Goal: Navigation & Orientation: Find specific page/section

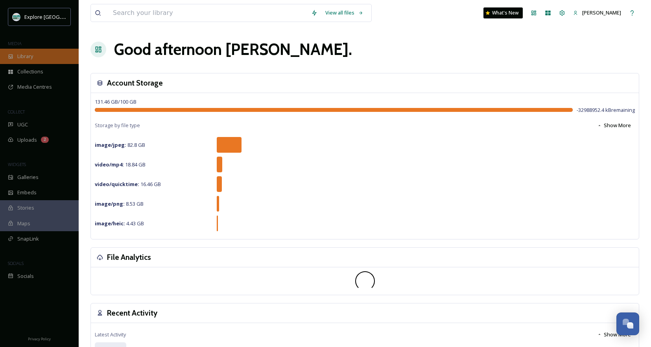
click at [71, 61] on div "Library" at bounding box center [39, 56] width 79 height 15
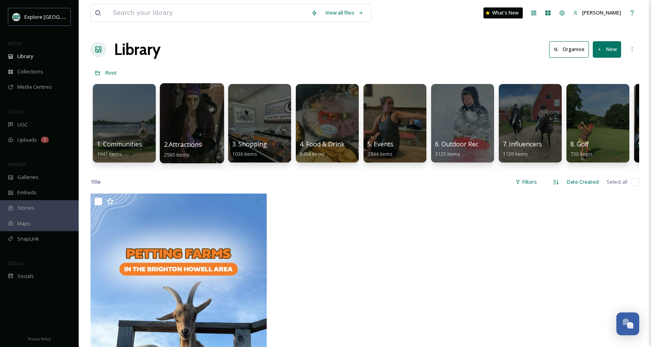
click at [208, 112] on div at bounding box center [192, 123] width 64 height 80
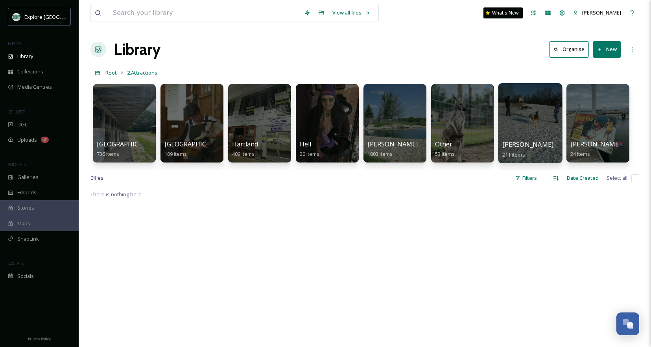
click at [539, 93] on div at bounding box center [530, 94] width 56 height 15
click at [529, 155] on div "[PERSON_NAME] 211 items" at bounding box center [530, 150] width 56 height 20
click at [518, 128] on div at bounding box center [530, 123] width 64 height 80
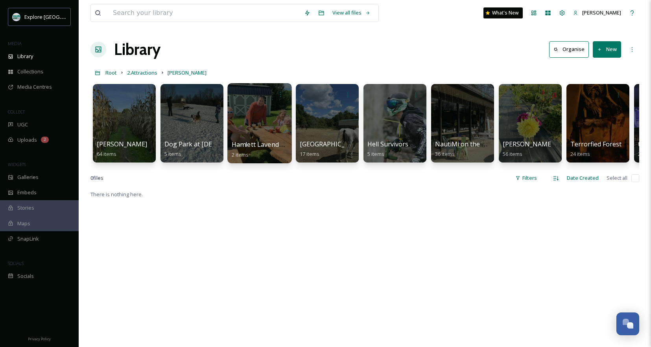
click at [264, 136] on div at bounding box center [259, 123] width 64 height 80
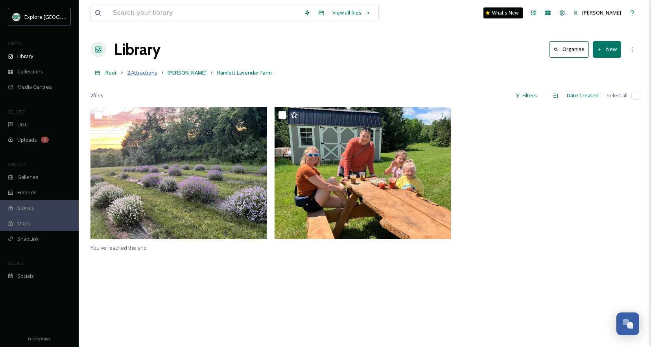
click at [141, 73] on span "2.Attractions" at bounding box center [142, 72] width 30 height 7
